Goal: Information Seeking & Learning: Learn about a topic

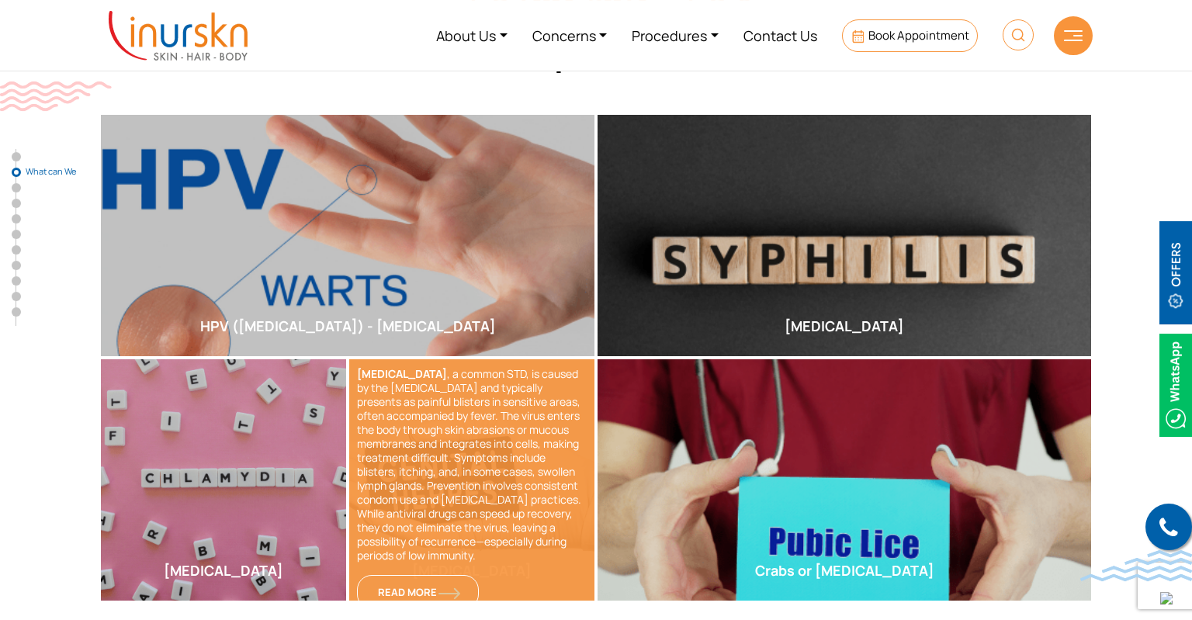
scroll to position [574, 0]
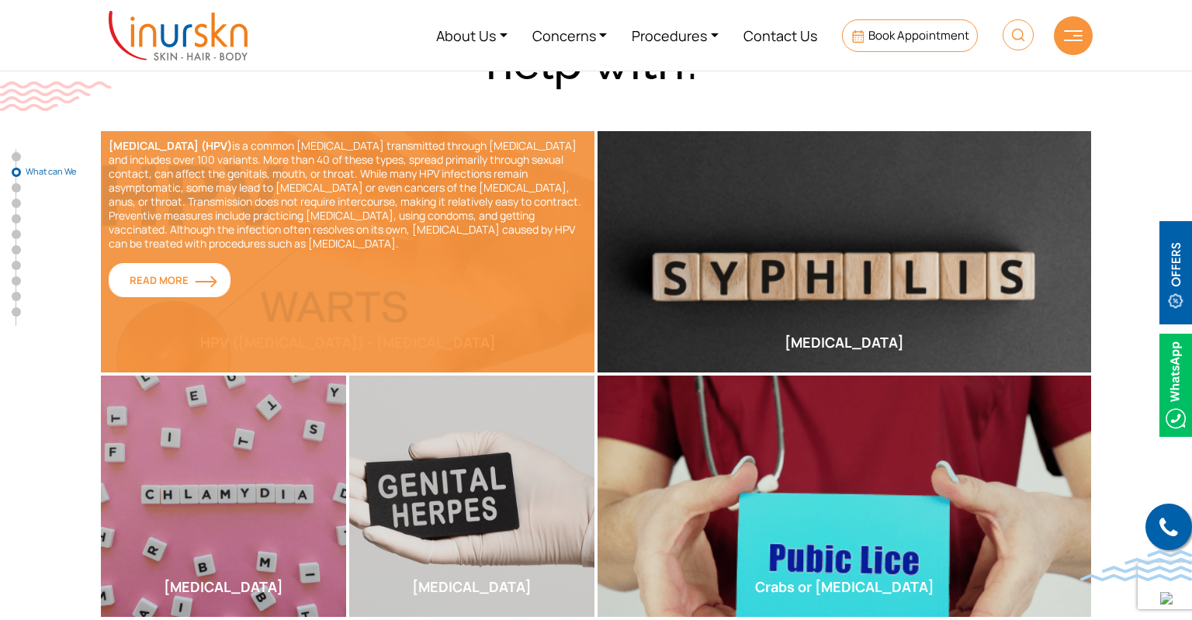
click at [179, 285] on span "Read More" at bounding box center [170, 280] width 80 height 14
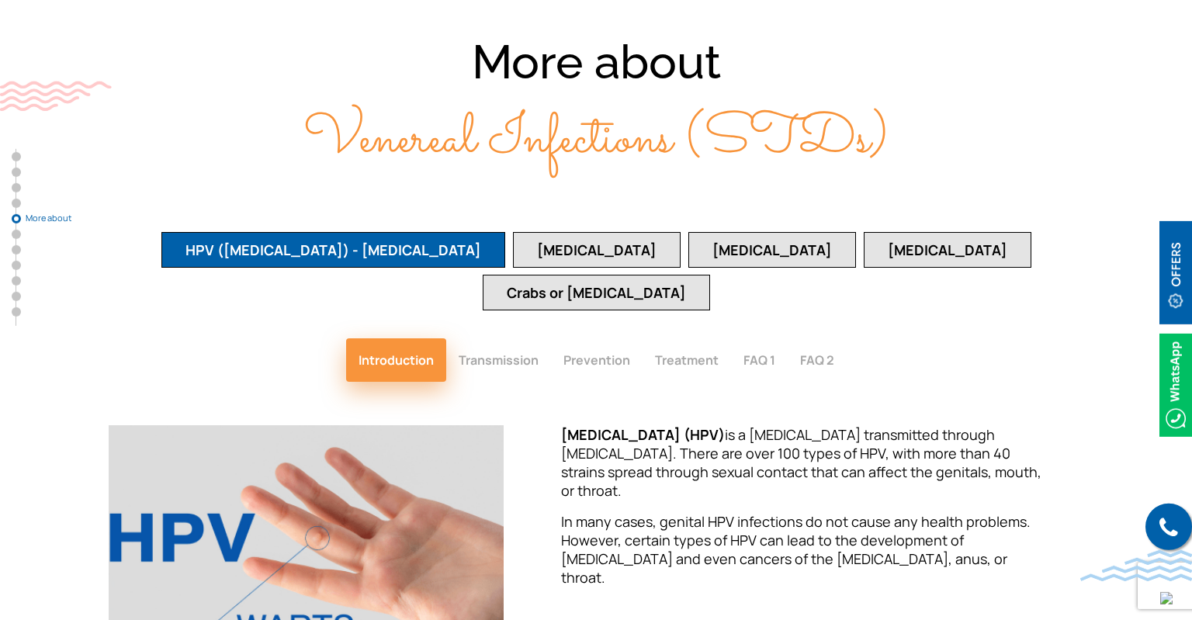
scroll to position [3069, 0]
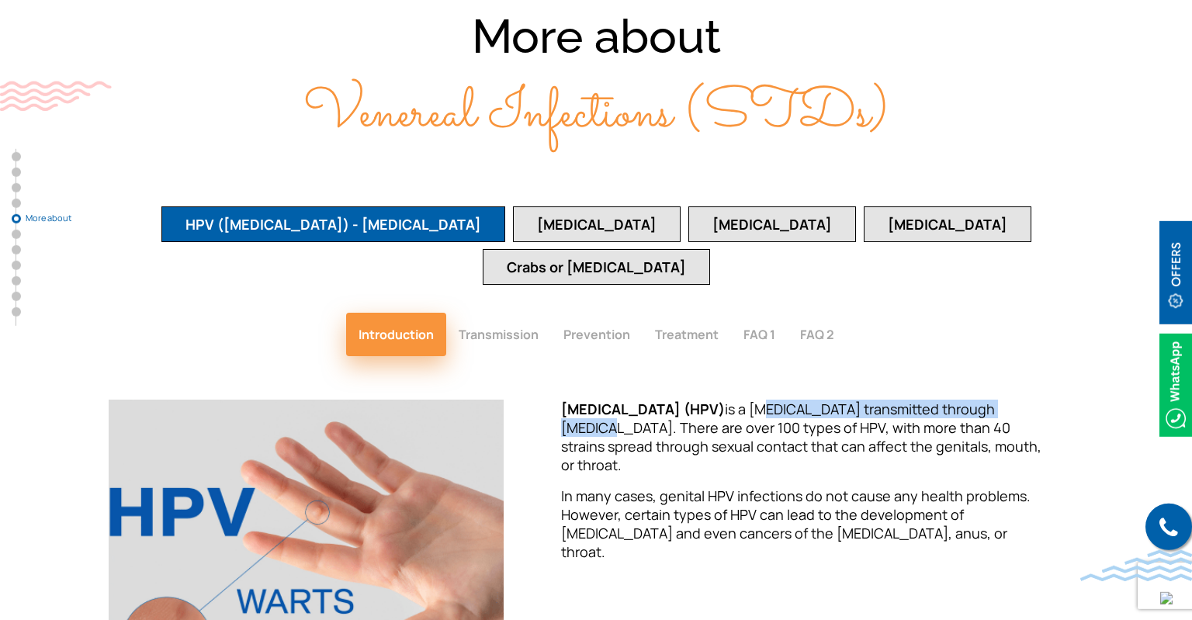
drag, startPoint x: 789, startPoint y: 321, endPoint x: 1038, endPoint y: 319, distance: 249.1
click at [1038, 400] on p "[MEDICAL_DATA] (HPV) is a [MEDICAL_DATA] transmitted through [MEDICAL_DATA]. Th…" at bounding box center [803, 437] width 484 height 75
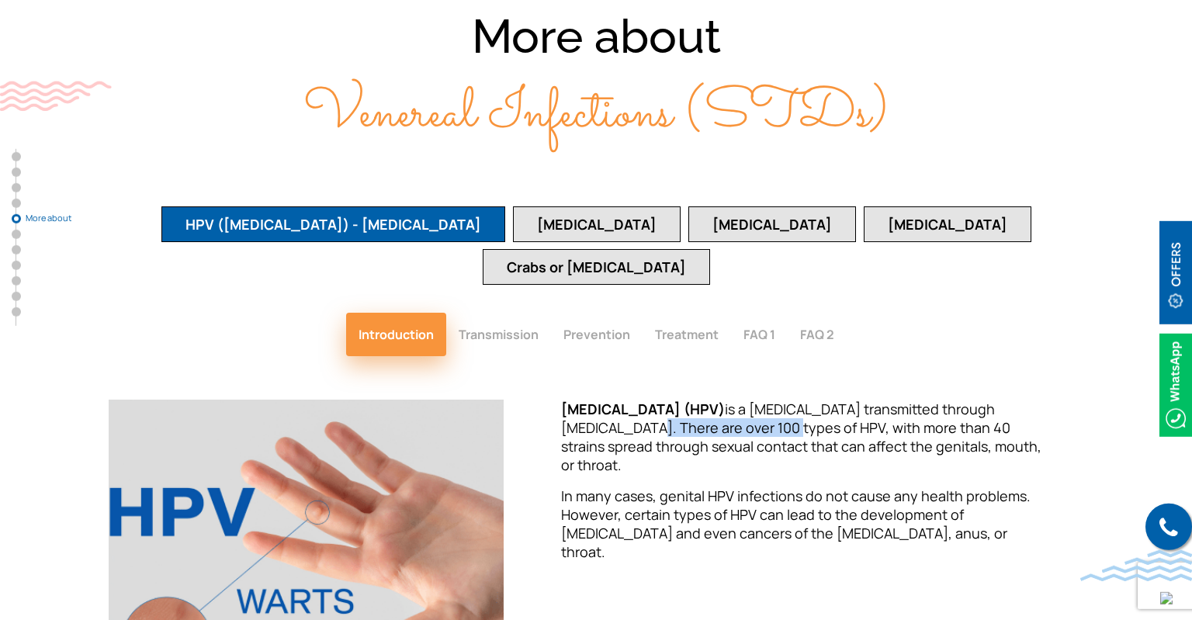
drag, startPoint x: 598, startPoint y: 338, endPoint x: 740, endPoint y: 333, distance: 142.1
click at [740, 400] on p "[MEDICAL_DATA] (HPV) is a [MEDICAL_DATA] transmitted through [MEDICAL_DATA]. Th…" at bounding box center [803, 437] width 484 height 75
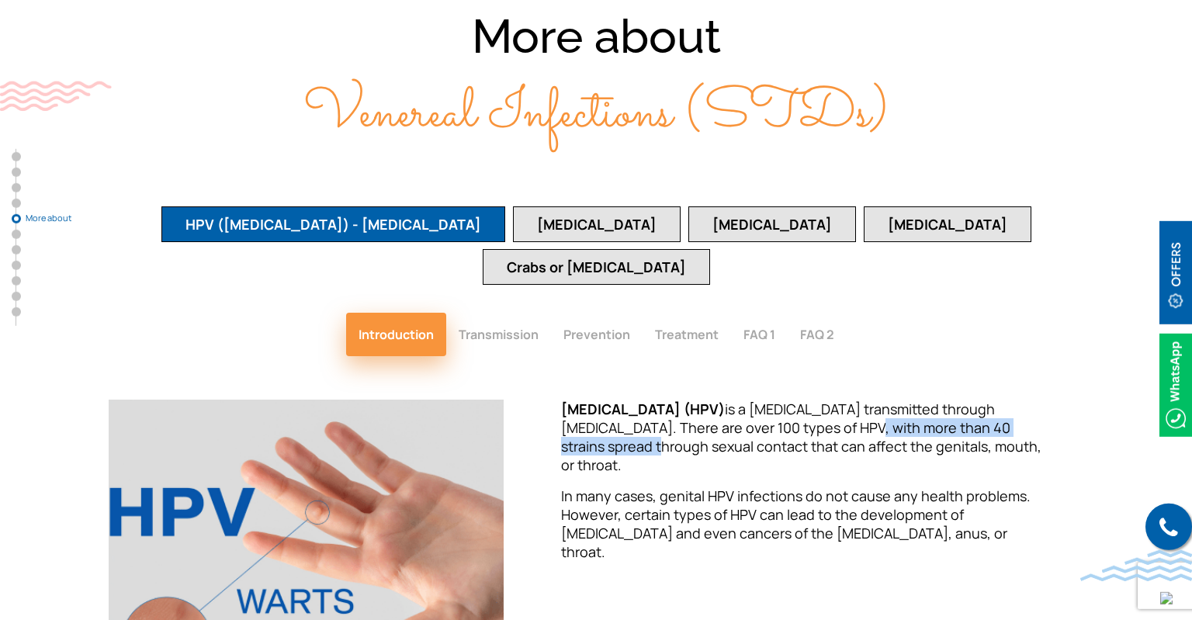
drag, startPoint x: 813, startPoint y: 329, endPoint x: 1057, endPoint y: 329, distance: 243.7
click at [1057, 400] on div "[MEDICAL_DATA] (HPV) is a [MEDICAL_DATA] transmitted through [MEDICAL_DATA]. Th…" at bounding box center [802, 557] width 561 height 314
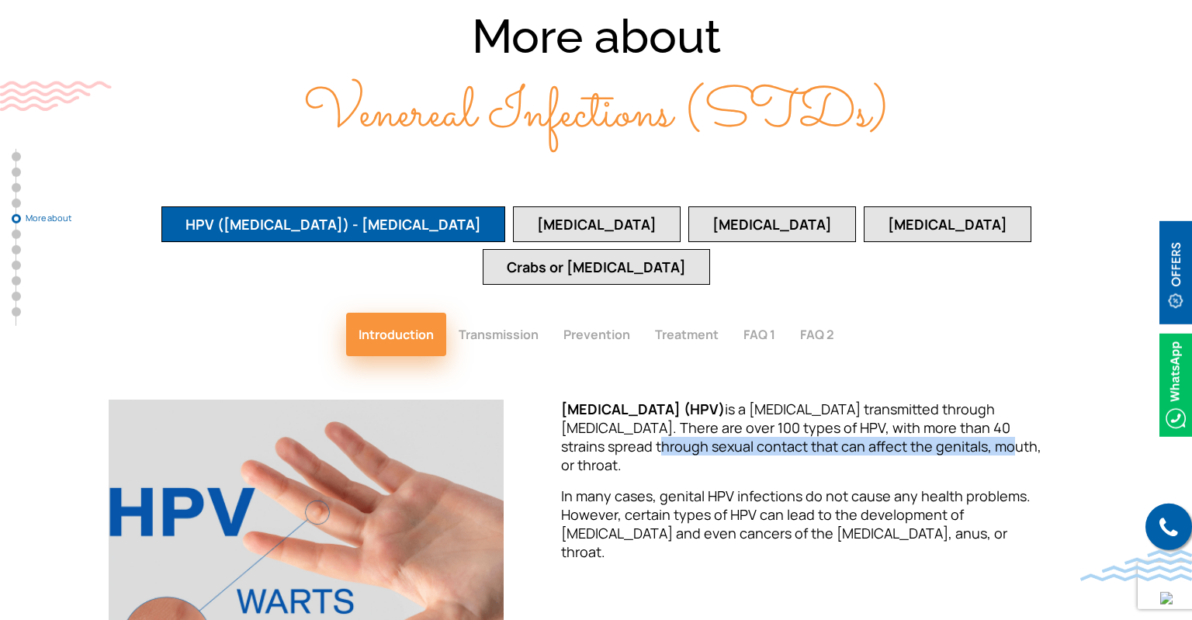
drag, startPoint x: 560, startPoint y: 353, endPoint x: 911, endPoint y: 353, distance: 351.6
click at [911, 400] on div "[MEDICAL_DATA] (HPV) is a [MEDICAL_DATA] transmitted through [MEDICAL_DATA]. Th…" at bounding box center [802, 557] width 561 height 314
drag, startPoint x: 982, startPoint y: 353, endPoint x: 1065, endPoint y: 353, distance: 83.0
click at [1065, 400] on div "[MEDICAL_DATA] (HPV) is a [MEDICAL_DATA] transmitted through [MEDICAL_DATA]. Th…" at bounding box center [802, 557] width 561 height 314
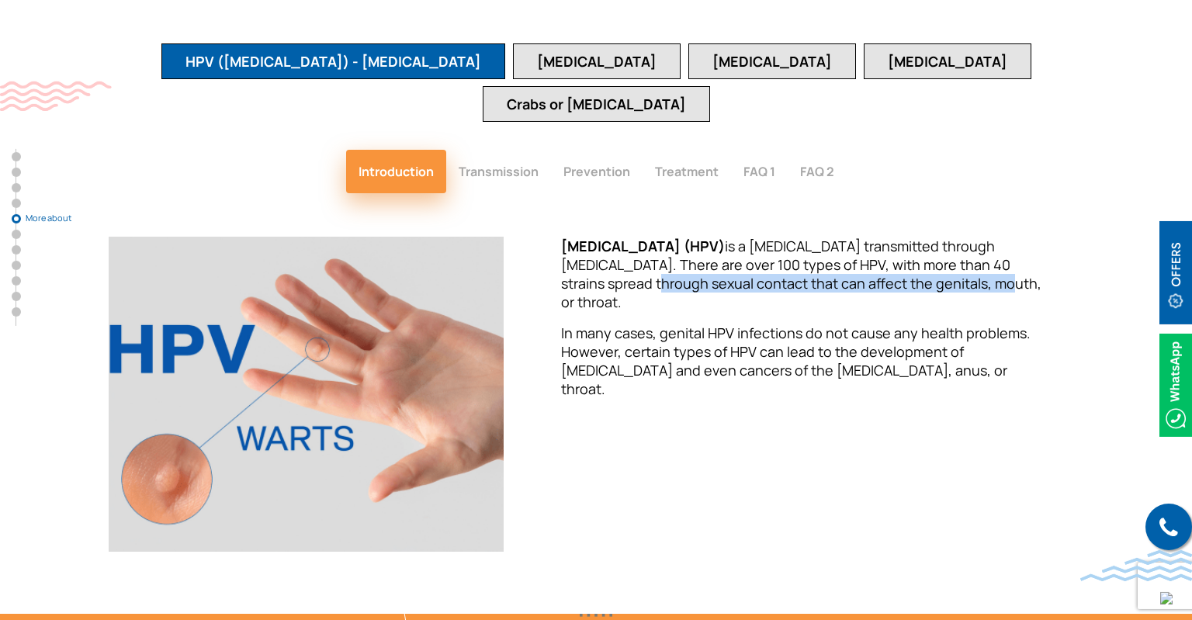
scroll to position [3233, 0]
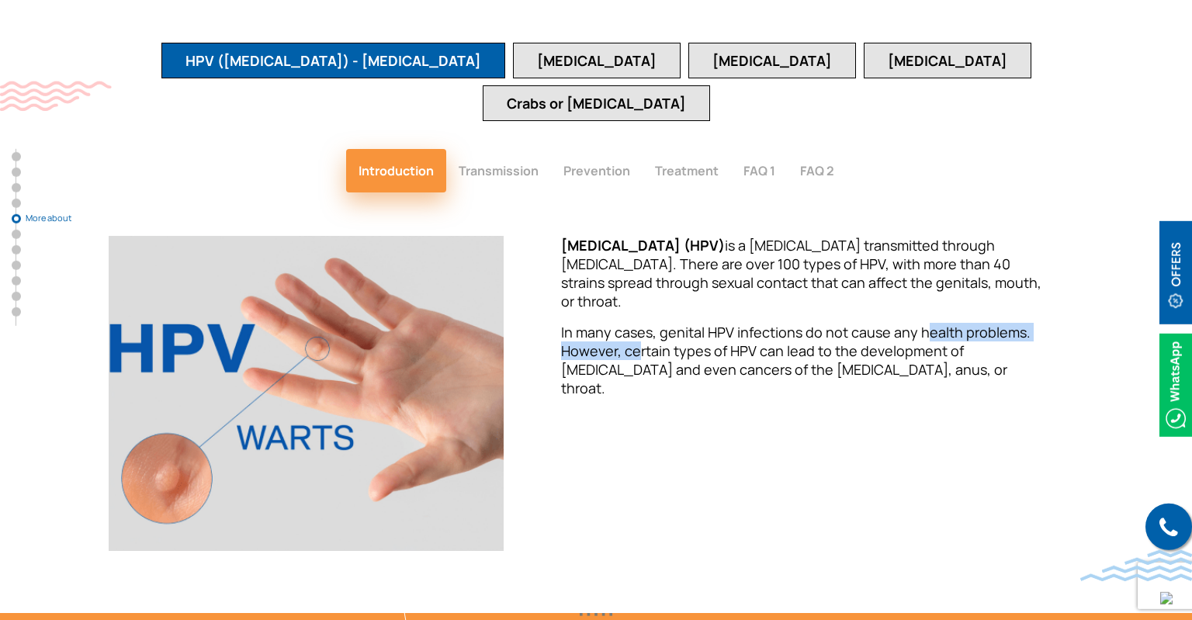
drag, startPoint x: 640, startPoint y: 250, endPoint x: 920, endPoint y: 278, distance: 281.6
click at [924, 323] on p "In many cases, genital HPV infections do not cause any health problems. However…" at bounding box center [803, 360] width 484 height 75
click at [920, 323] on p "In many cases, genital HPV infections do not cause any health problems. However…" at bounding box center [803, 360] width 484 height 75
drag, startPoint x: 906, startPoint y: 235, endPoint x: 1031, endPoint y: 235, distance: 125.0
click at [1031, 323] on p "In many cases, genital HPV infections do not cause any health problems. However…" at bounding box center [803, 360] width 484 height 75
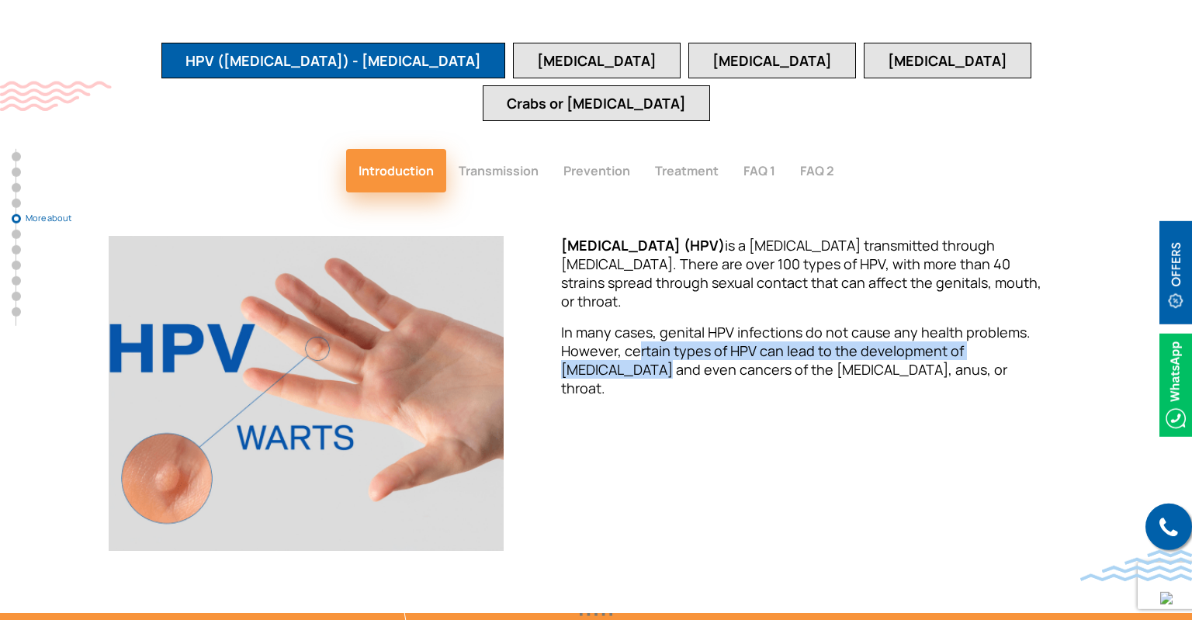
drag, startPoint x: 635, startPoint y: 254, endPoint x: 1071, endPoint y: 260, distance: 436.2
click at [1071, 260] on div "[MEDICAL_DATA] (HPV) is a [MEDICAL_DATA] transmitted through [MEDICAL_DATA]. Th…" at bounding box center [802, 393] width 561 height 314
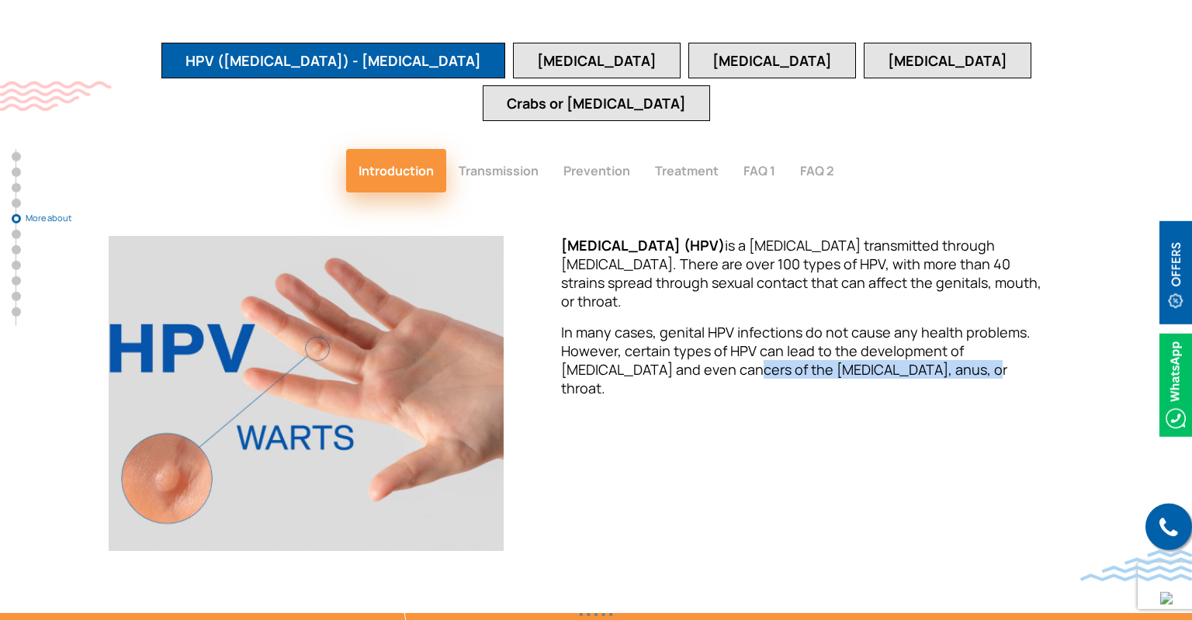
drag, startPoint x: 655, startPoint y: 276, endPoint x: 911, endPoint y: 279, distance: 256.1
click at [911, 323] on p "In many cases, genital HPV infections do not cause any health problems. However…" at bounding box center [803, 360] width 484 height 75
drag, startPoint x: 631, startPoint y: 273, endPoint x: 889, endPoint y: 275, distance: 258.5
click at [889, 323] on p "In many cases, genital HPV infections do not cause any health problems. However…" at bounding box center [803, 360] width 484 height 75
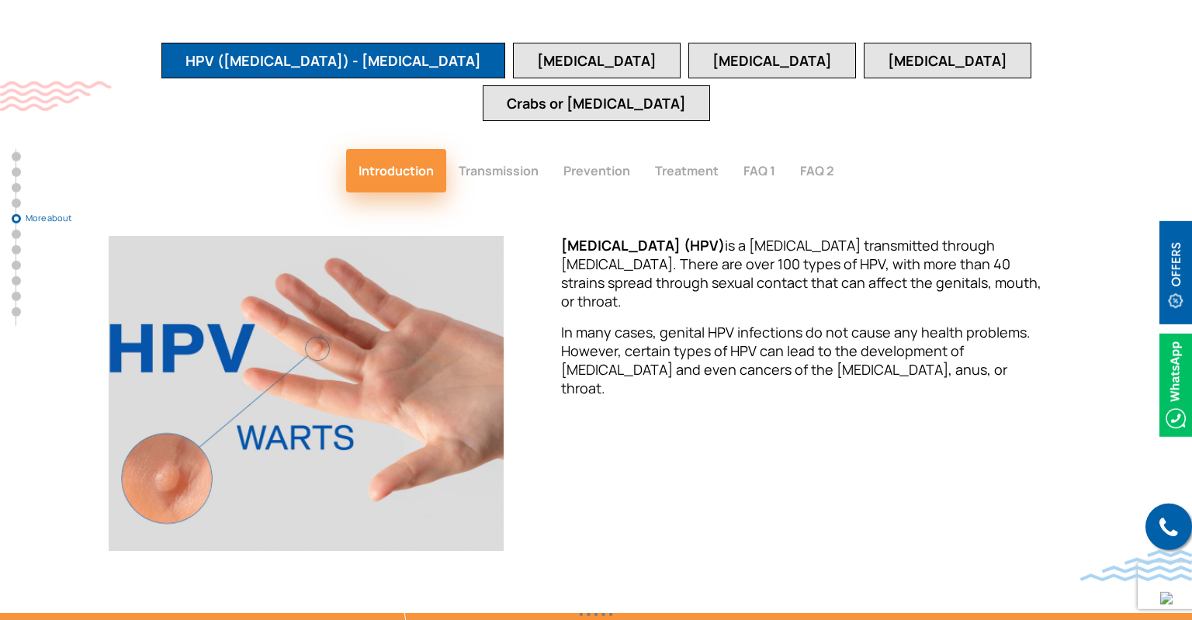
click at [889, 323] on p "In many cases, genital HPV infections do not cause any health problems. However…" at bounding box center [803, 360] width 484 height 75
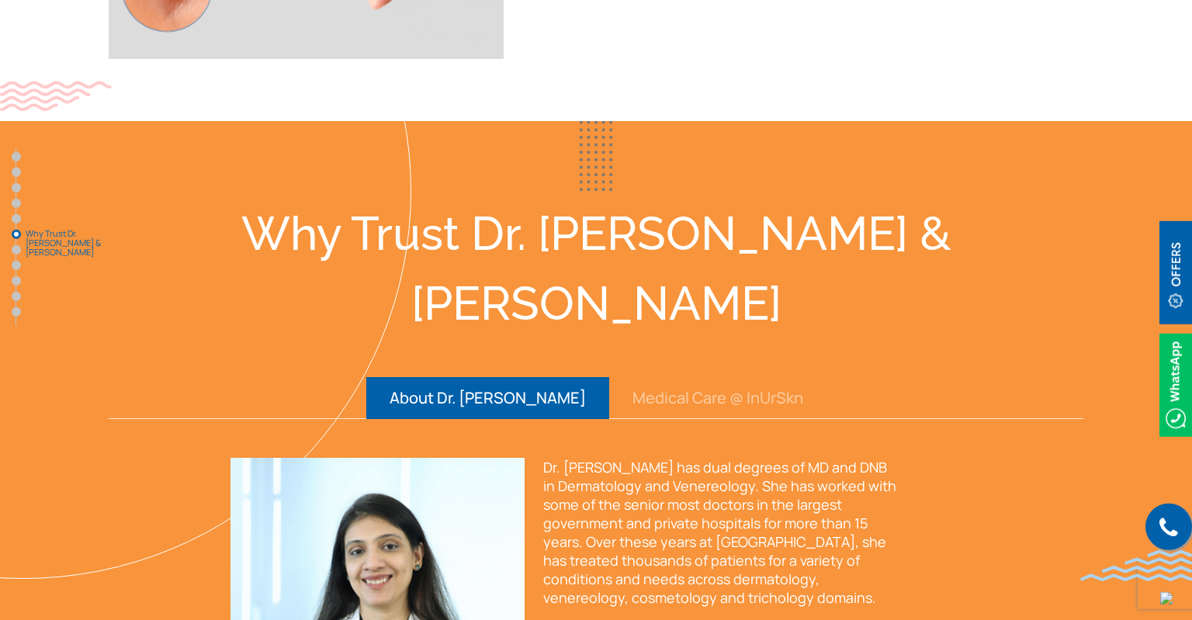
scroll to position [3806, 0]
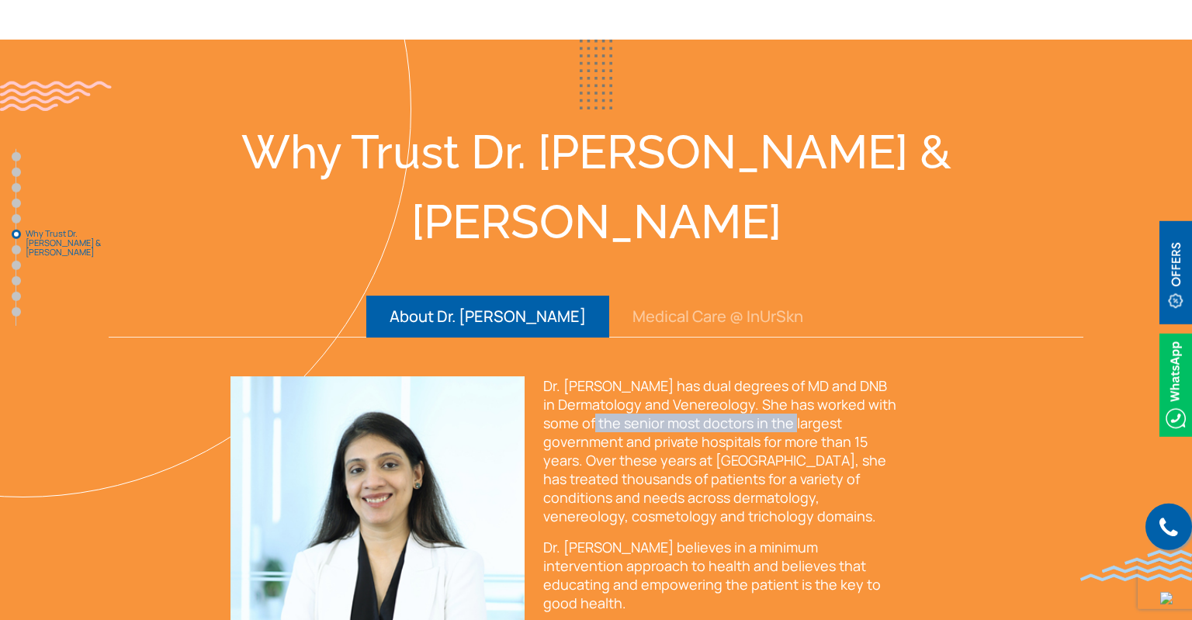
drag, startPoint x: 782, startPoint y: 259, endPoint x: 878, endPoint y: 259, distance: 96.2
click at [878, 376] on p "Dr. [PERSON_NAME] has dual degrees of MD and DNB in Dermatology and Venereology…" at bounding box center [721, 450] width 356 height 149
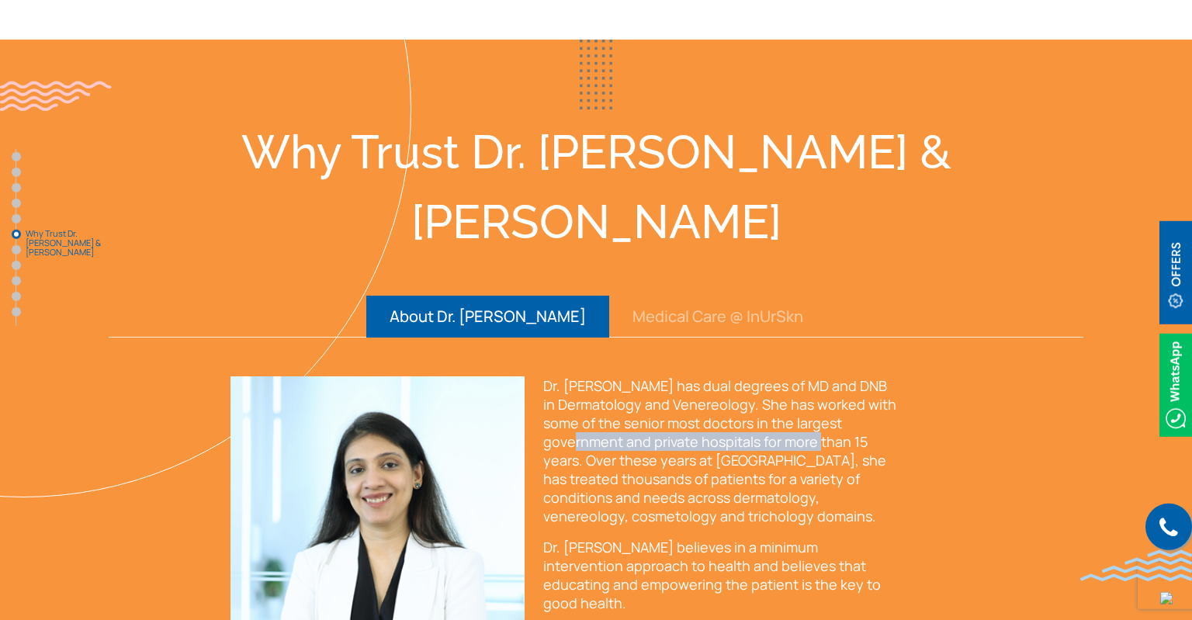
drag, startPoint x: 631, startPoint y: 277, endPoint x: 965, endPoint y: 279, distance: 333.7
click at [965, 376] on div "[PERSON_NAME] MD, DNB - Dermatology & Venereology Dr. [PERSON_NAME] has dual de…" at bounding box center [596, 586] width 750 height 420
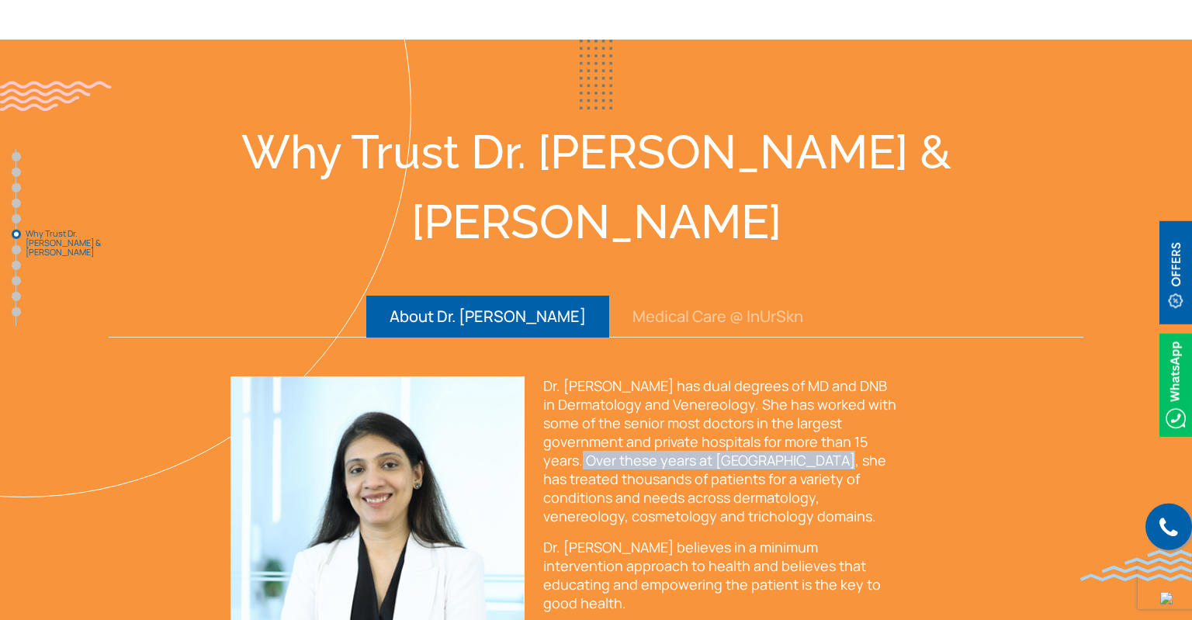
drag, startPoint x: 635, startPoint y: 300, endPoint x: 907, endPoint y: 296, distance: 271.7
click at [907, 376] on div "Dr. [PERSON_NAME] has dual degrees of MD and DNB in Dermatology and Venereology…" at bounding box center [721, 586] width 375 height 420
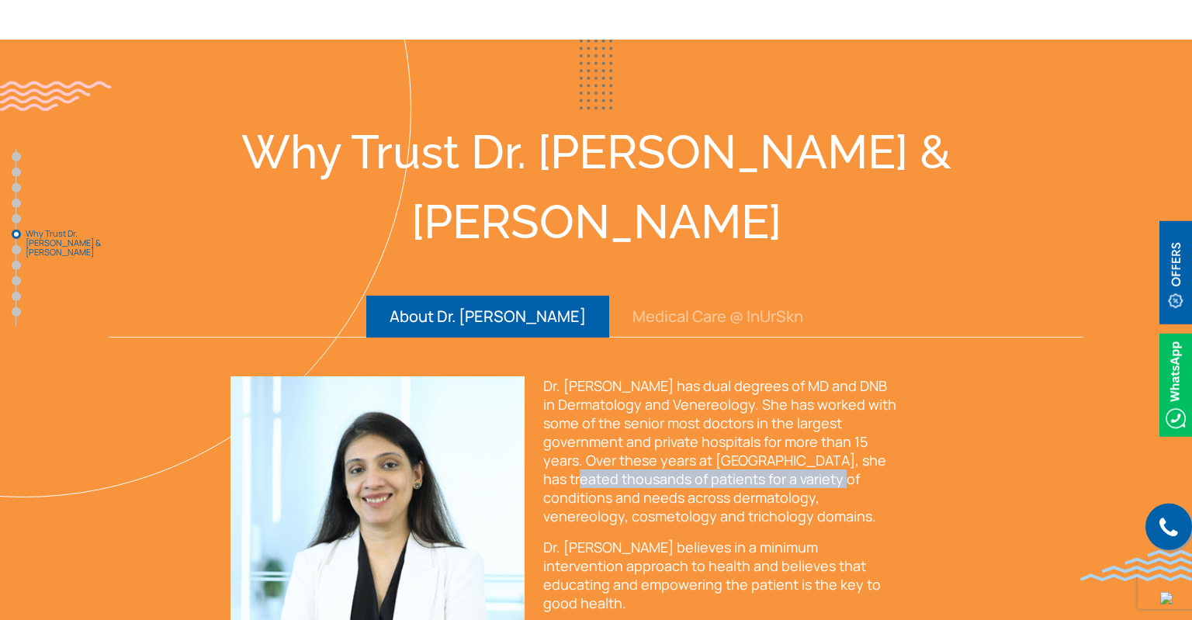
drag, startPoint x: 628, startPoint y: 313, endPoint x: 920, endPoint y: 314, distance: 292.6
click at [920, 376] on div "[PERSON_NAME] MD, DNB - Dermatology & Venereology Dr. [PERSON_NAME] has dual de…" at bounding box center [596, 586] width 750 height 420
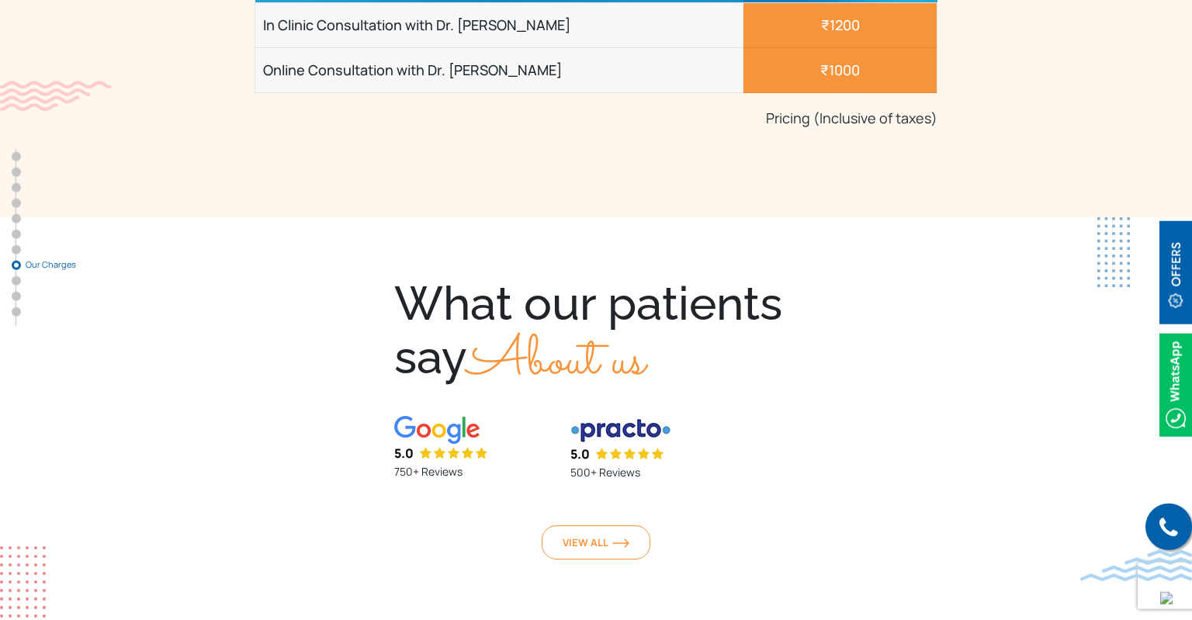
scroll to position [6101, 0]
